Goal: Navigation & Orientation: Find specific page/section

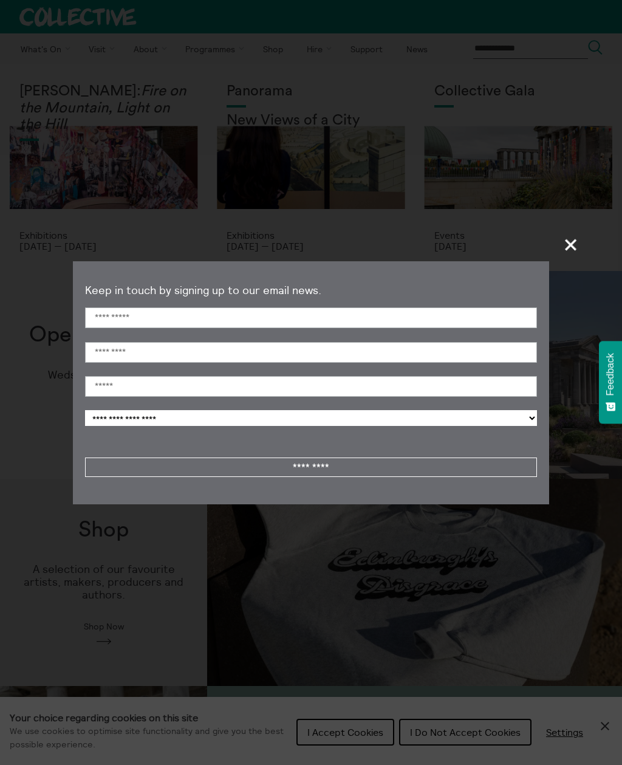
click at [576, 244] on span "+" at bounding box center [571, 245] width 36 height 36
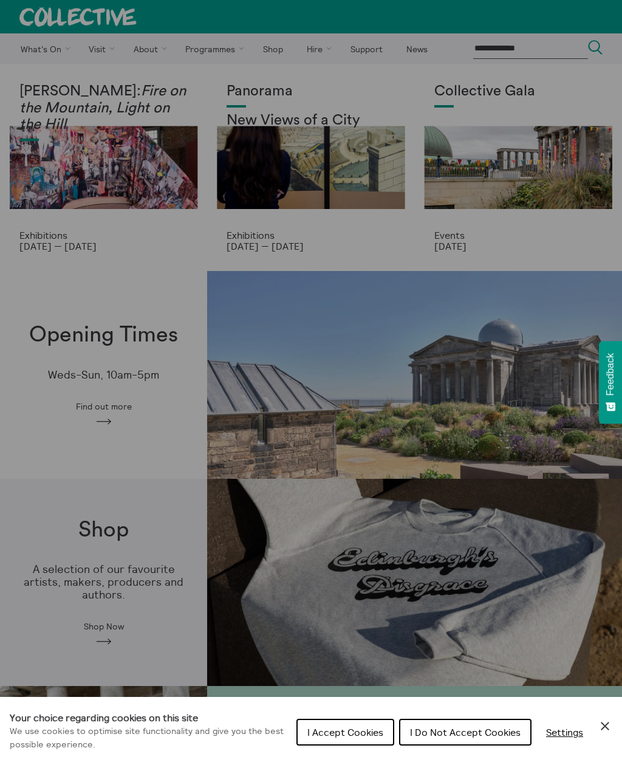
click at [102, 43] on div "Cookie preferences" at bounding box center [311, 382] width 622 height 765
click at [94, 52] on div "Cookie preferences" at bounding box center [311, 382] width 622 height 765
click at [100, 58] on div "Cookie preferences" at bounding box center [311, 382] width 622 height 765
click at [342, 177] on div "Cookie preferences" at bounding box center [311, 382] width 622 height 765
click at [337, 163] on div "Cookie preferences" at bounding box center [311, 382] width 622 height 765
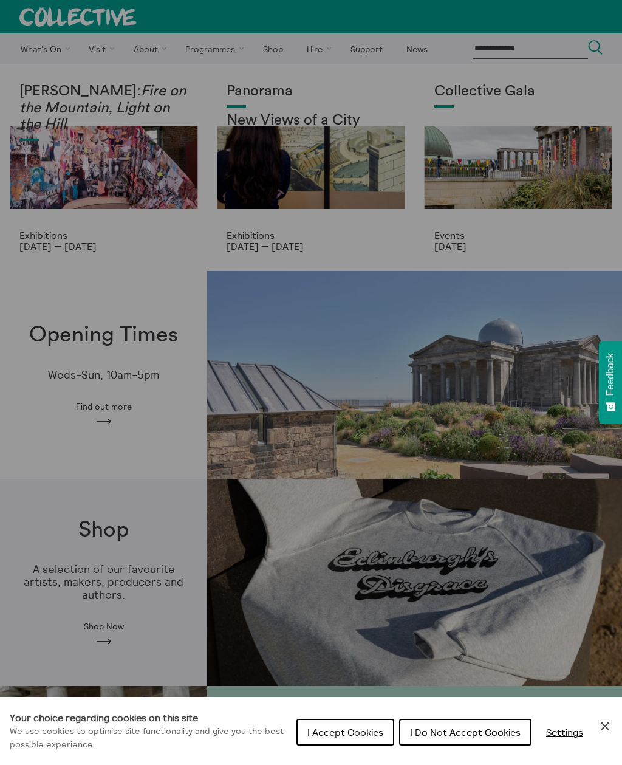
click at [346, 168] on div "Cookie preferences" at bounding box center [311, 382] width 622 height 765
click at [336, 182] on div "Cookie preferences" at bounding box center [311, 382] width 622 height 765
click at [273, 236] on div "Cookie preferences" at bounding box center [311, 382] width 622 height 765
click at [333, 187] on div "Cookie preferences" at bounding box center [311, 382] width 622 height 765
click at [371, 14] on div "Cookie preferences" at bounding box center [311, 382] width 622 height 765
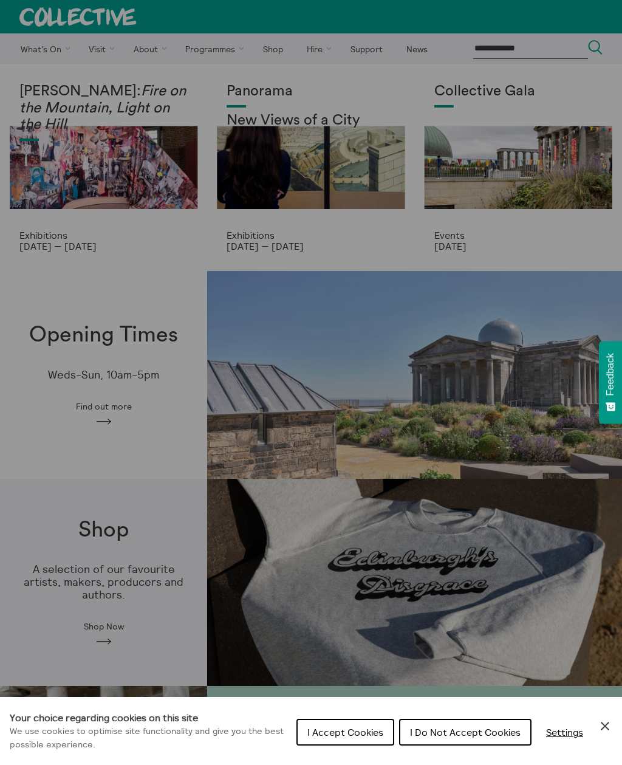
click at [352, 724] on button "I Accept Cookies" at bounding box center [345, 732] width 98 height 27
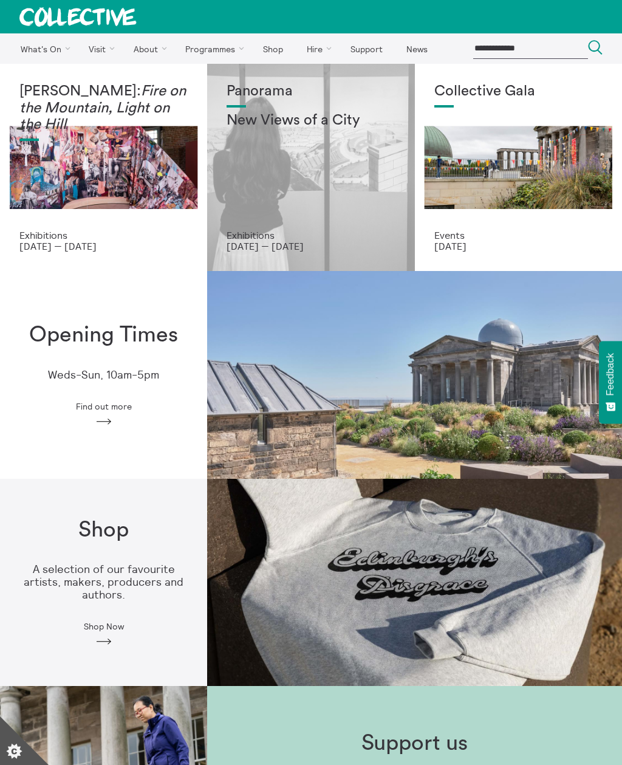
click at [333, 175] on div "Panorama New Views of a City" at bounding box center [311, 156] width 168 height 146
